Goal: Navigation & Orientation: Find specific page/section

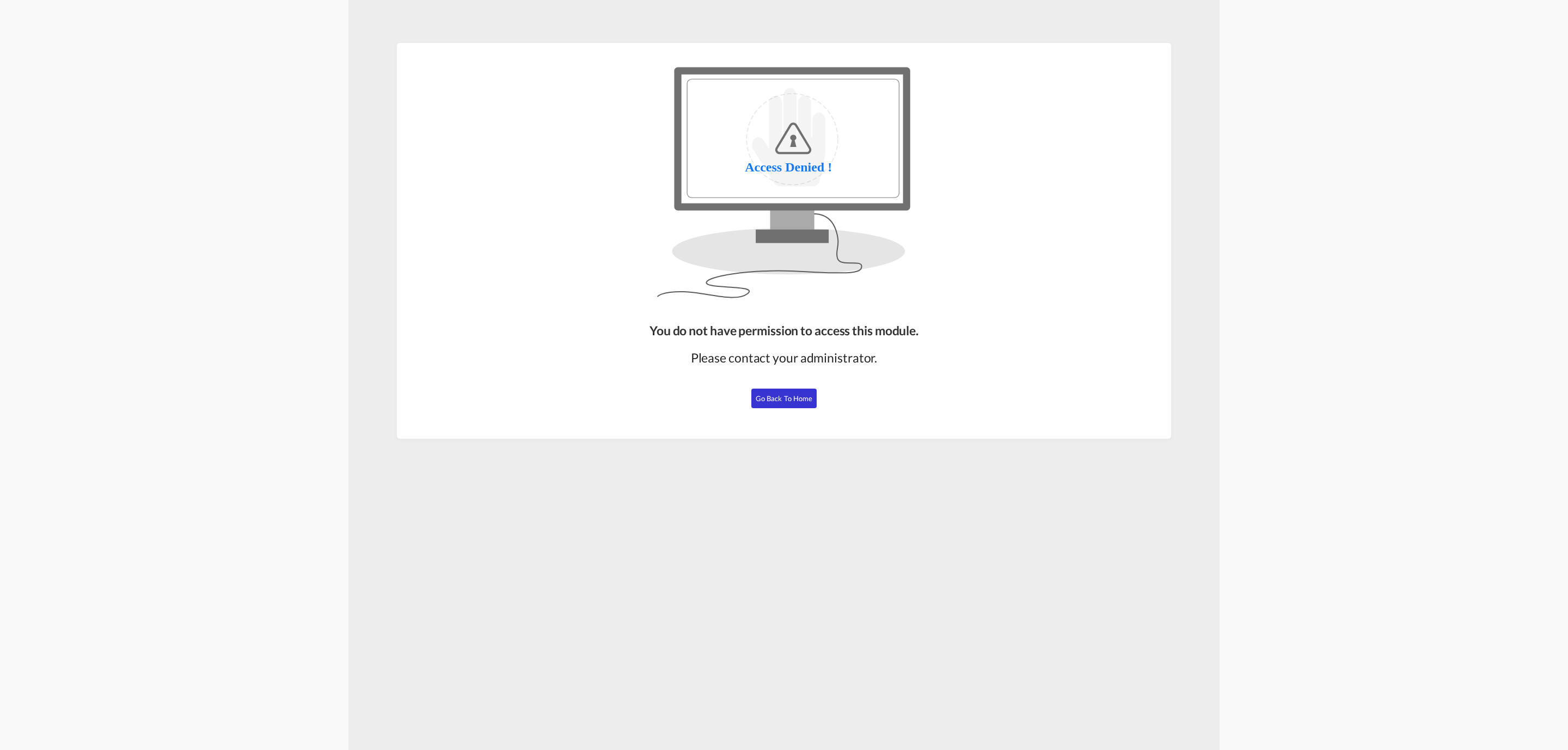
click at [782, 398] on span "Go Back to Home" at bounding box center [784, 398] width 57 height 9
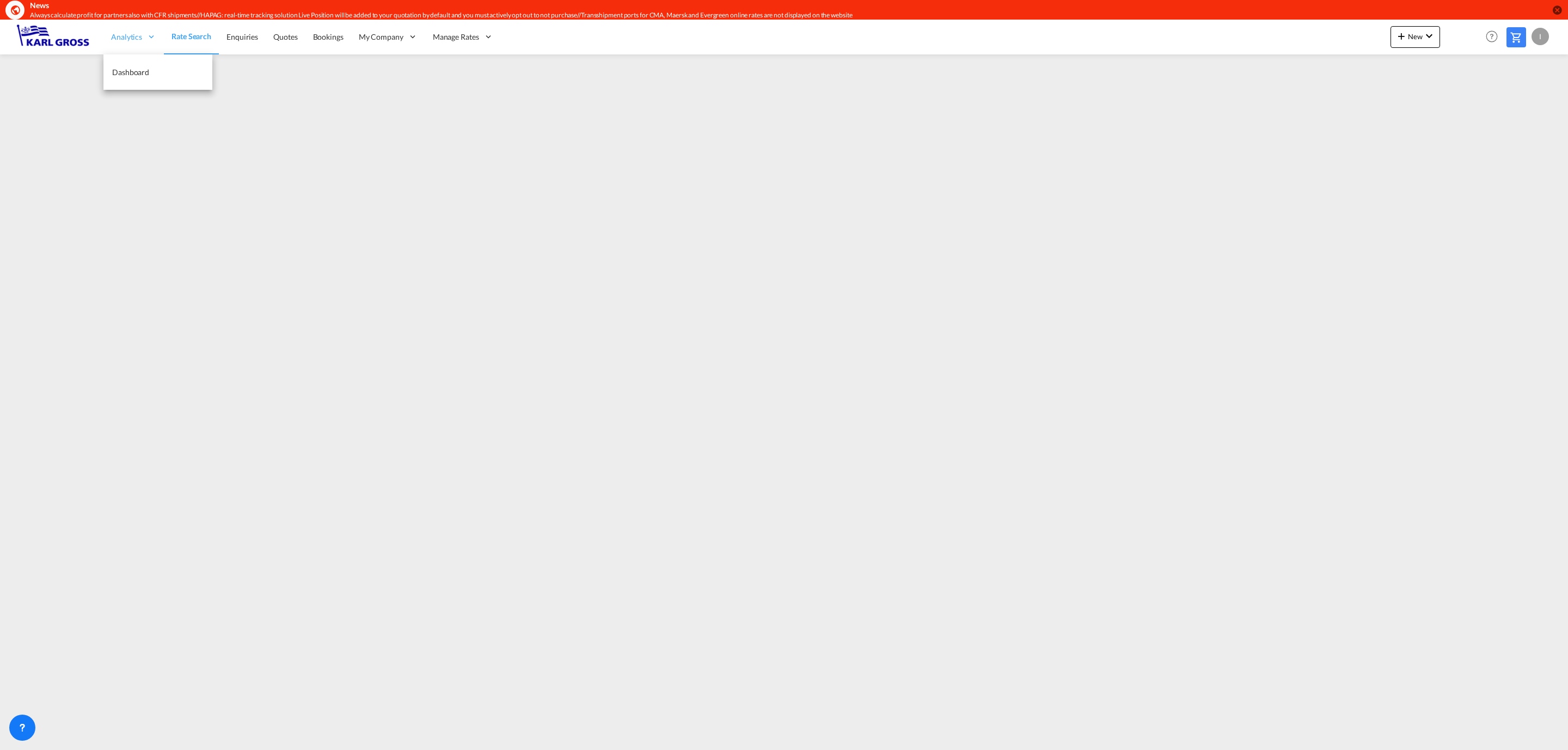
click at [115, 39] on span "Analytics" at bounding box center [126, 36] width 31 height 11
click at [122, 68] on span "Dashboard" at bounding box center [131, 71] width 37 height 9
click at [186, 33] on span "Rate Search" at bounding box center [191, 36] width 39 height 9
